Goal: Information Seeking & Learning: Learn about a topic

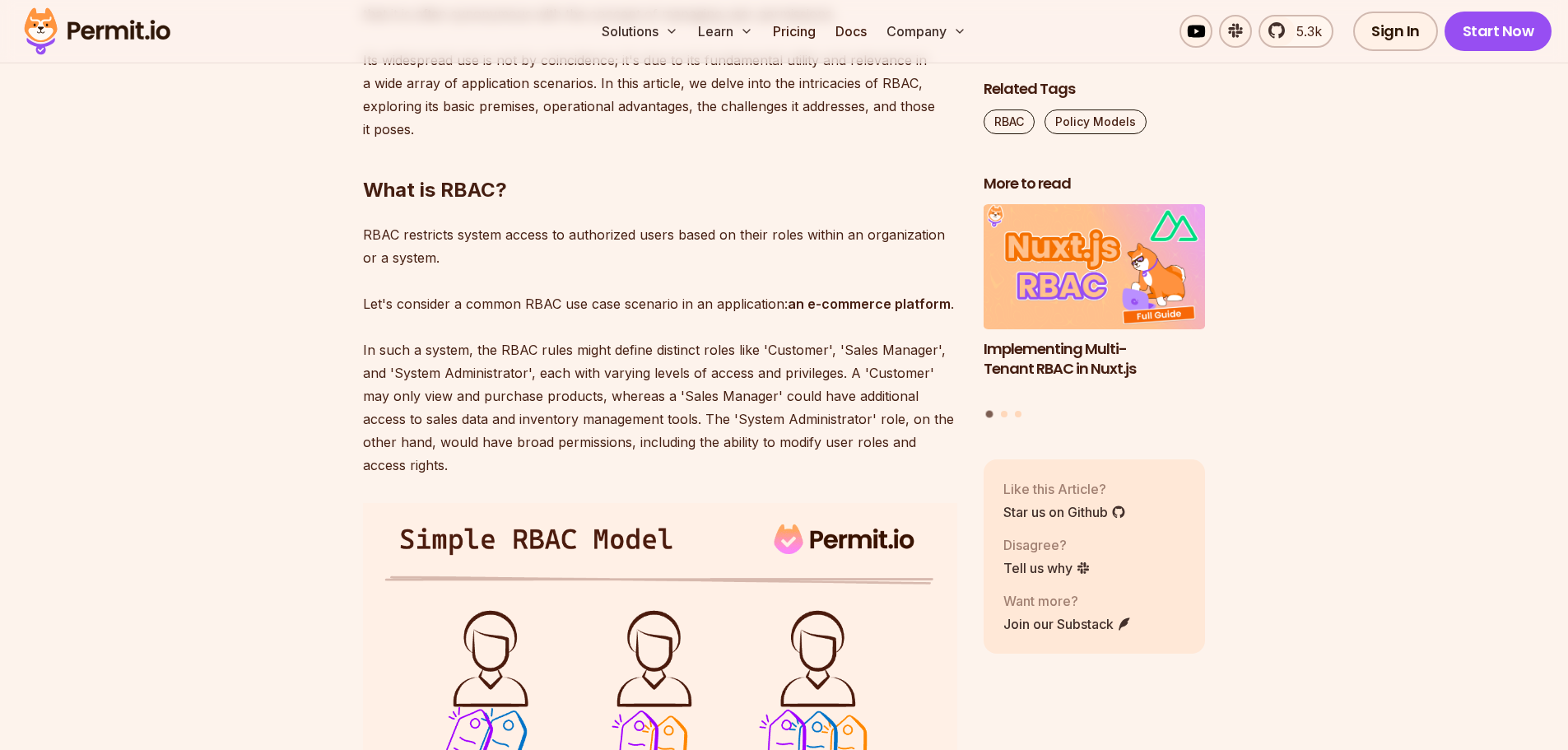
scroll to position [1128, 0]
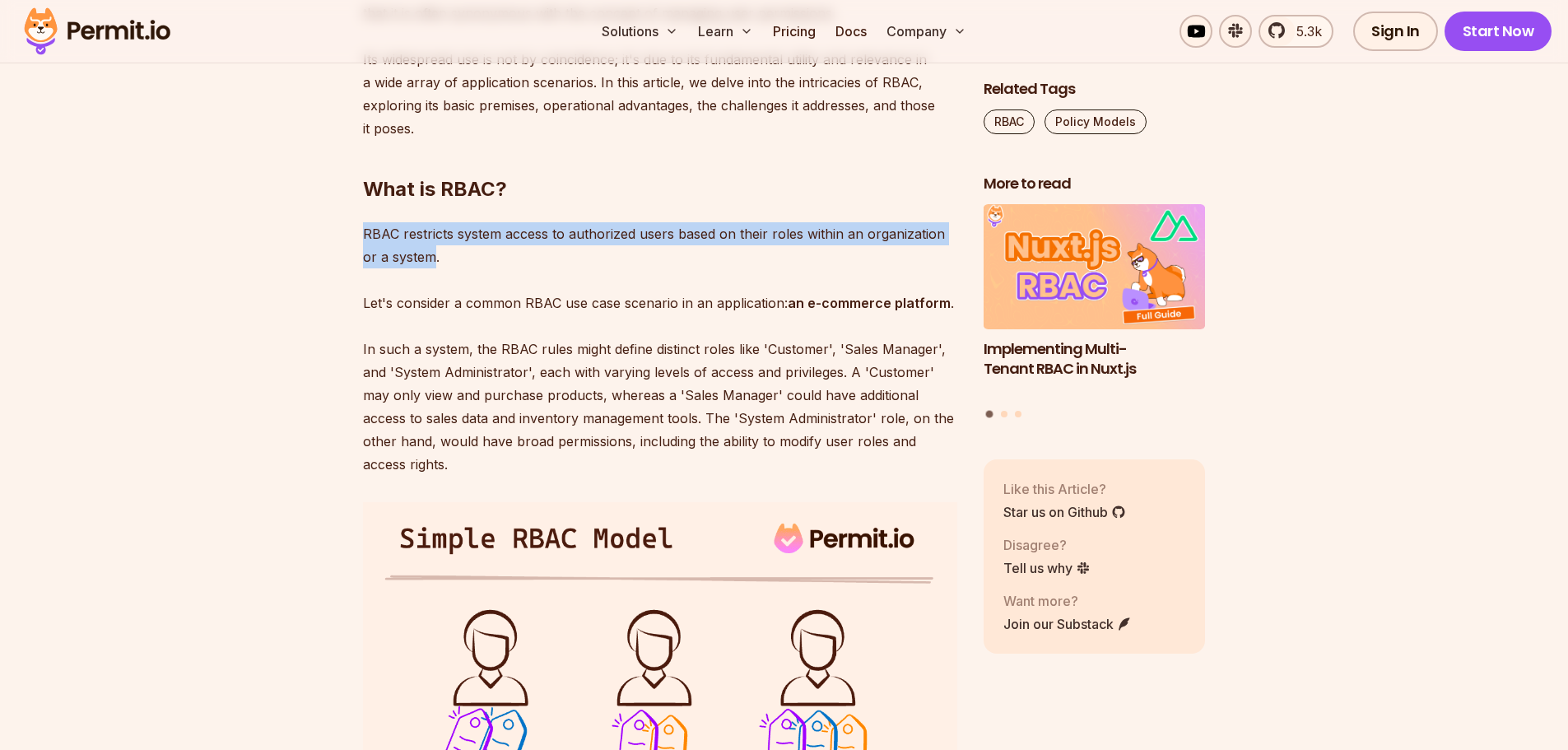
drag, startPoint x: 360, startPoint y: 232, endPoint x: 416, endPoint y: 257, distance: 61.3
copy p "RBAC restricts system access to authorized users based on their roles within an…"
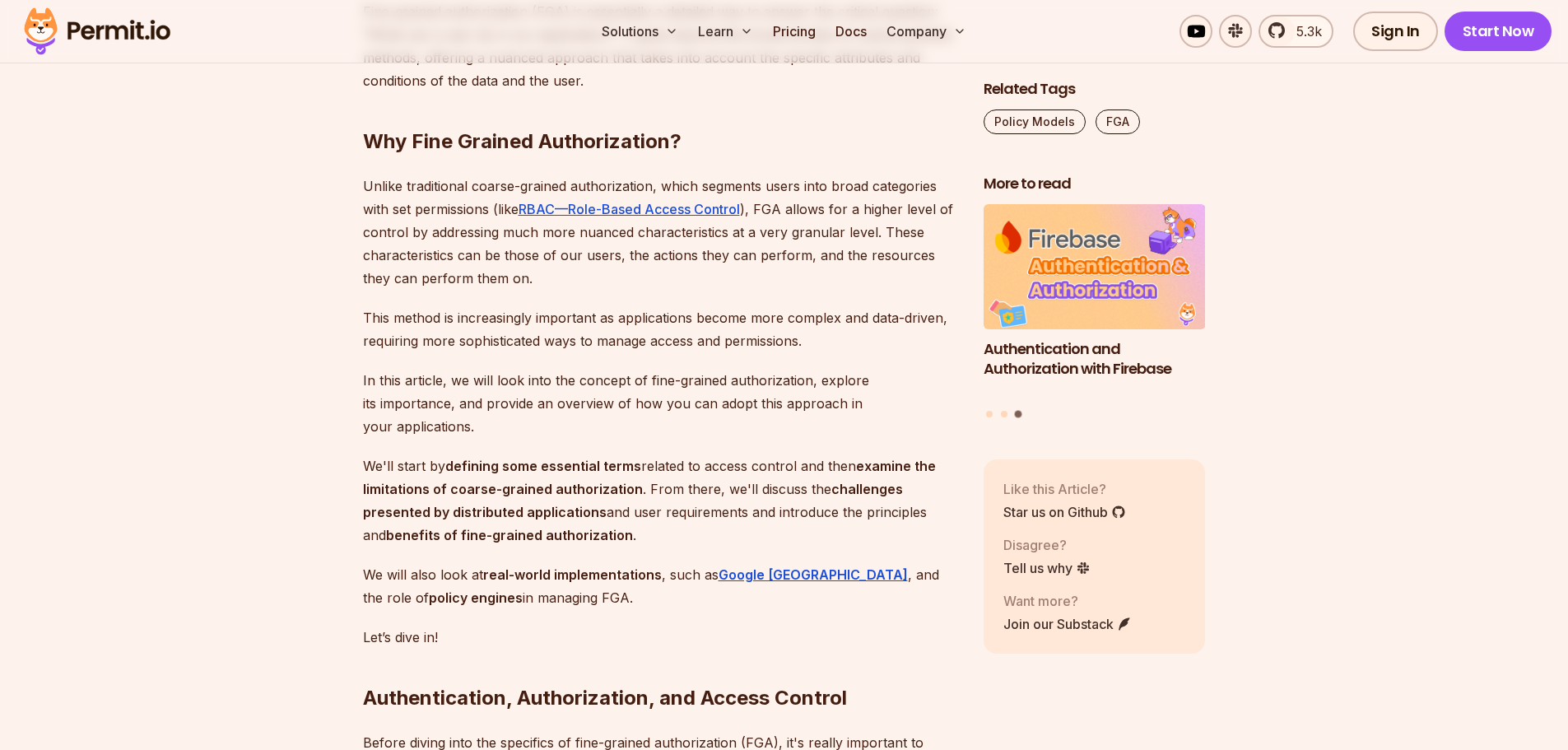
scroll to position [1104, 0]
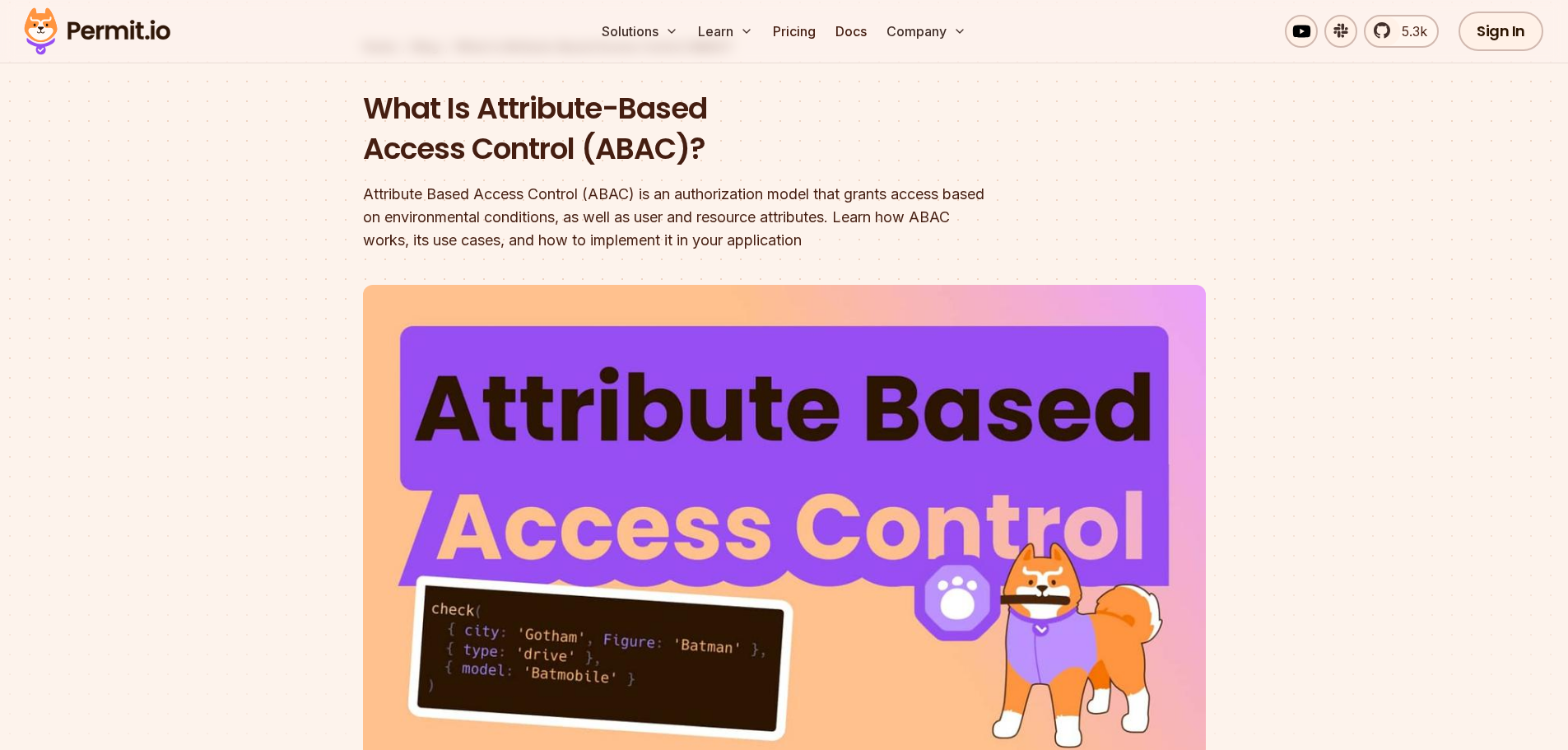
scroll to position [110, 0]
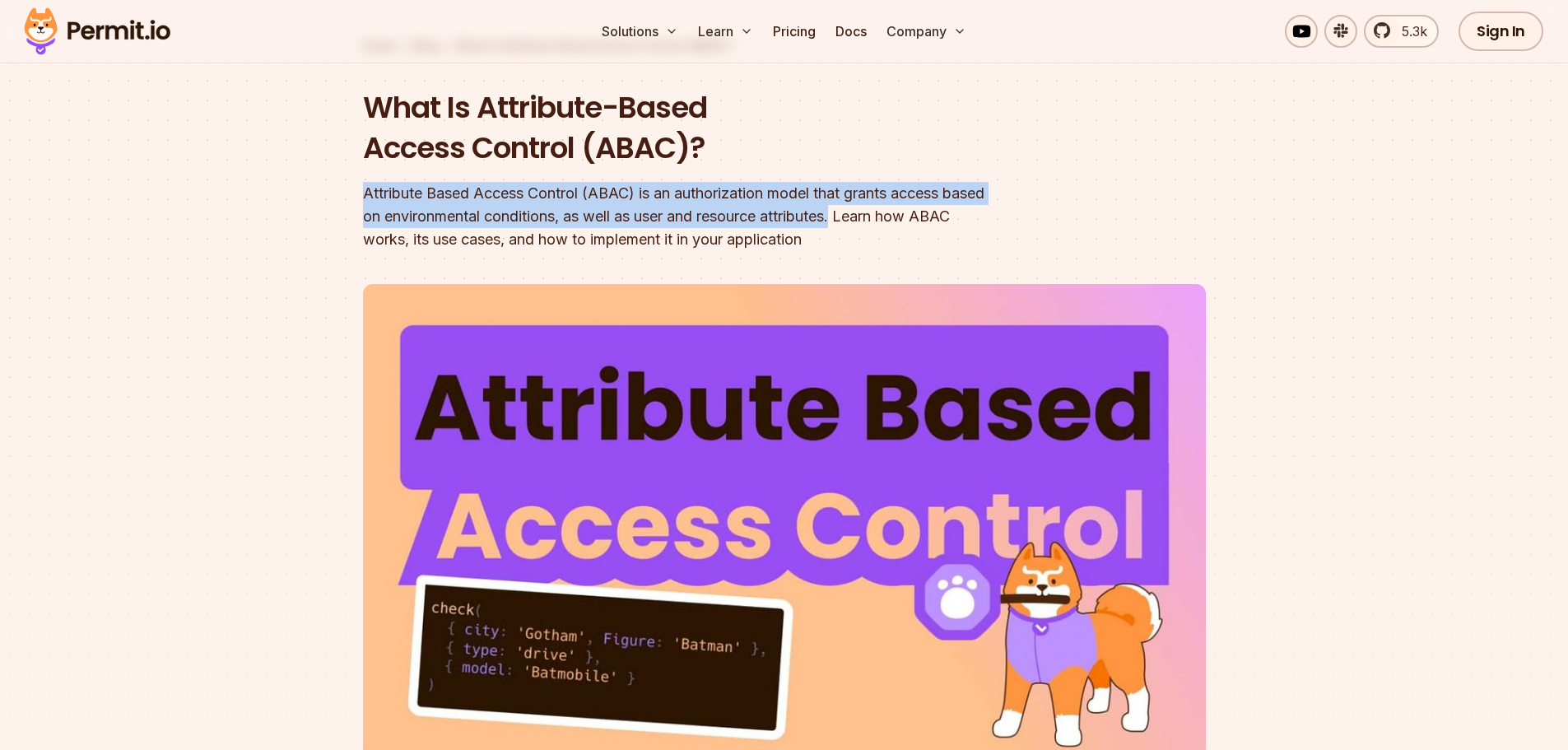
drag, startPoint x: 365, startPoint y: 189, endPoint x: 889, endPoint y: 214, distance: 524.6
click at [889, 214] on div "Attribute Based Access Control (ABAC) is an authorization model that grants acc…" at bounding box center [679, 216] width 632 height 69
copy div "Attribute Based Access Control (ABAC) is an authorization model that grants acc…"
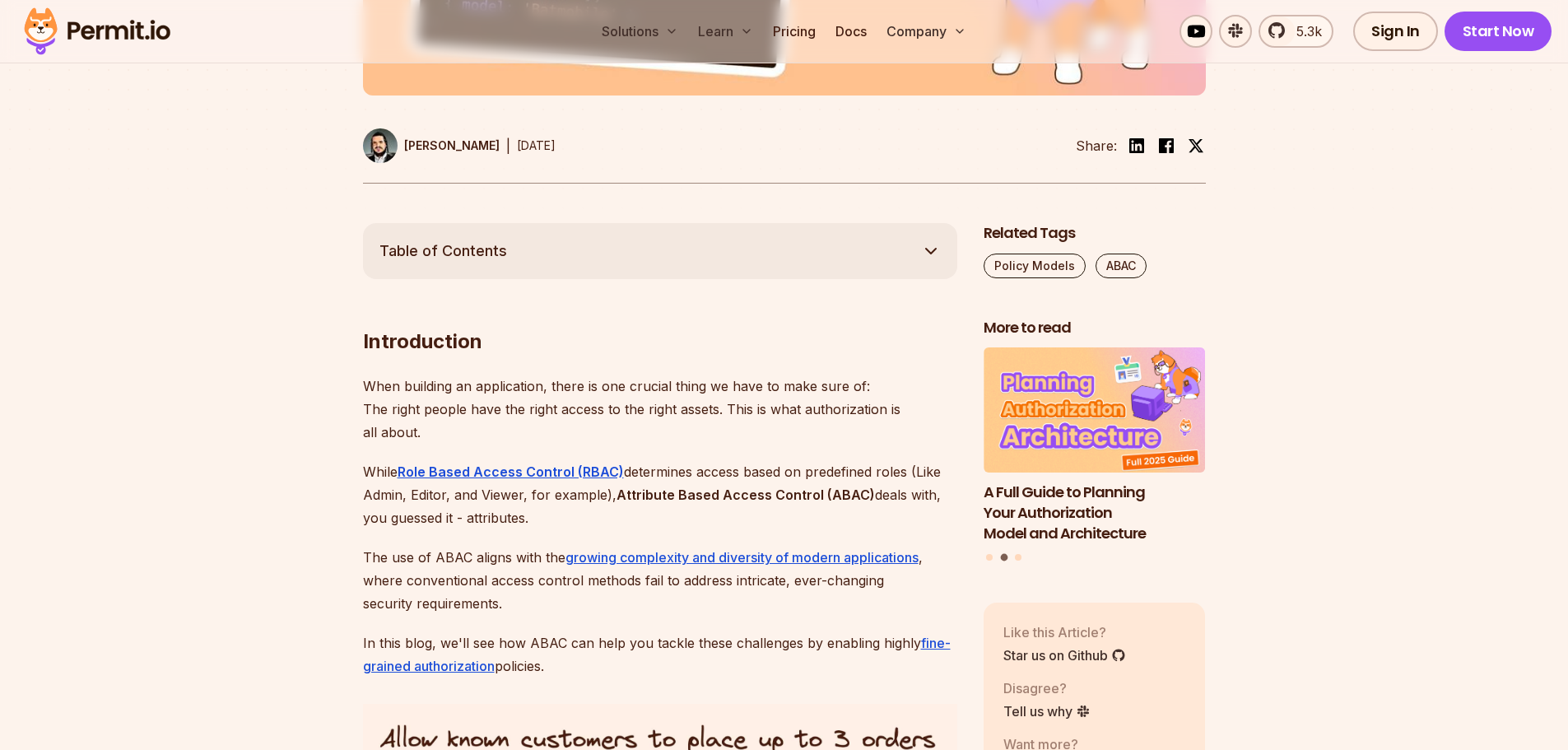
scroll to position [772, 0]
